Goal: Entertainment & Leisure: Consume media (video, audio)

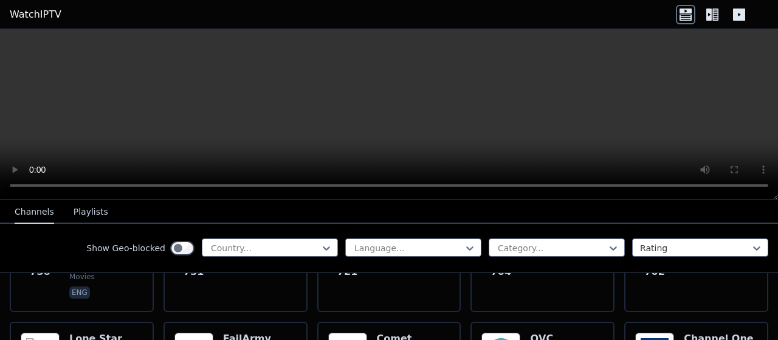
scroll to position [2443, 0]
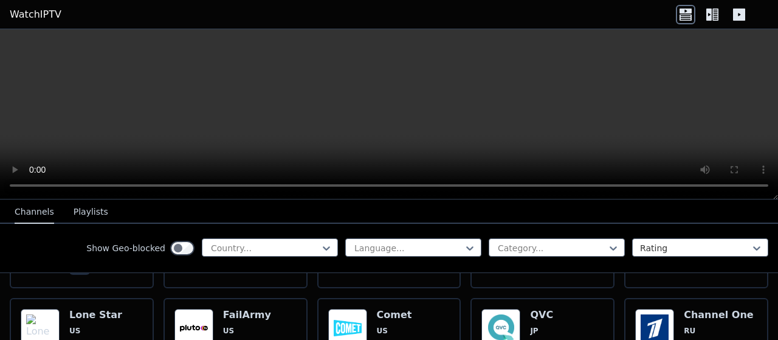
click at [382, 326] on span "US" at bounding box center [382, 331] width 11 height 10
click at [715, 12] on icon at bounding box center [712, 14] width 19 height 19
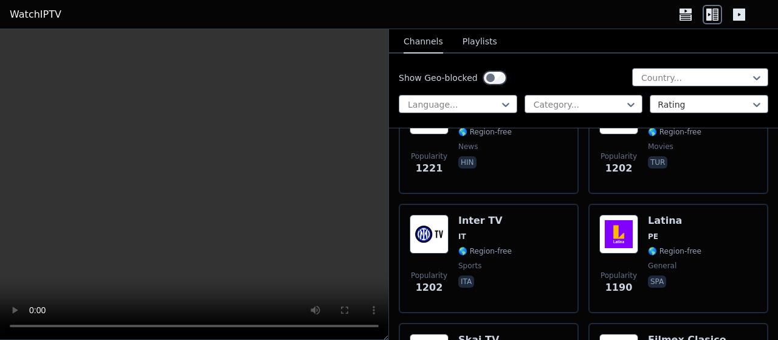
scroll to position [2781, 0]
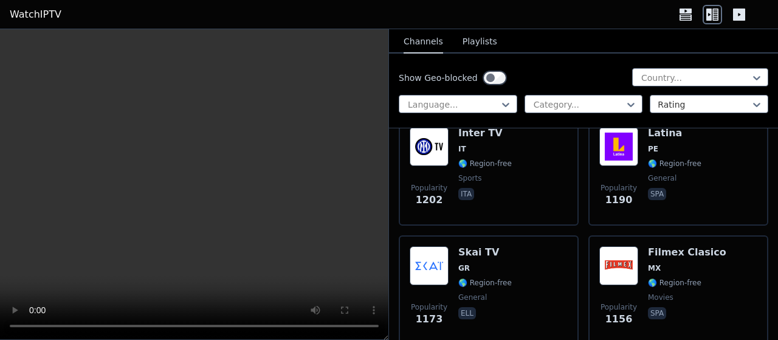
click at [612, 269] on img at bounding box center [618, 265] width 39 height 39
